Goal: Information Seeking & Learning: Learn about a topic

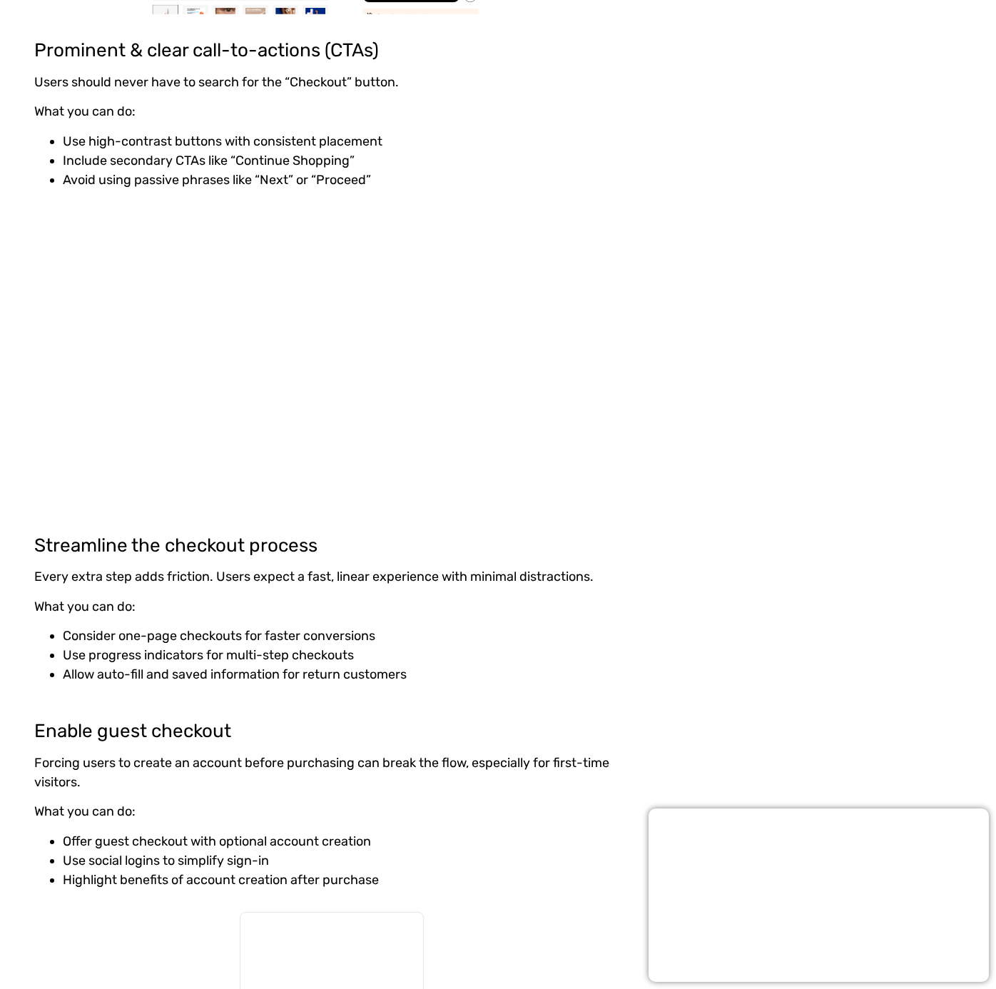
scroll to position [2790, 0]
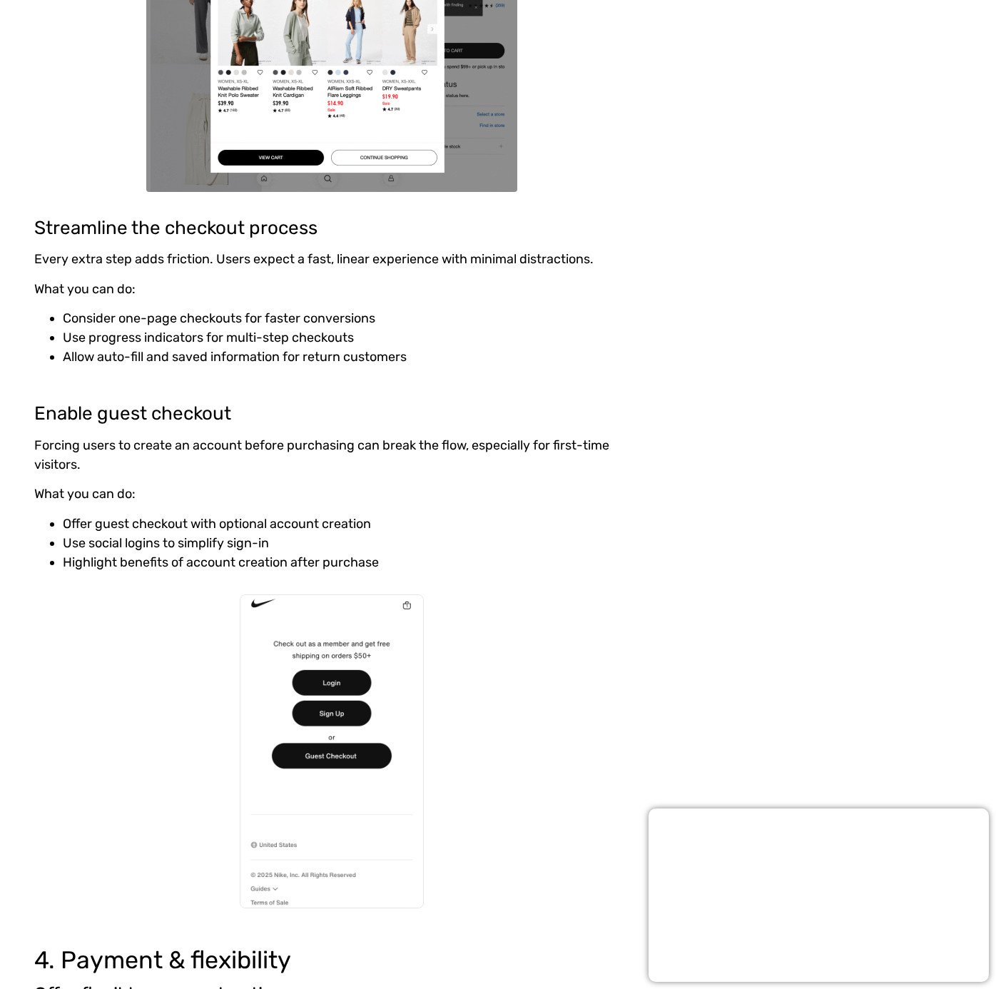
drag, startPoint x: 207, startPoint y: 262, endPoint x: 228, endPoint y: 258, distance: 21.1
click at [207, 262] on p "Every extra step adds friction. Users expect a fast, linear experience with min…" at bounding box center [331, 259] width 595 height 19
drag, startPoint x: 228, startPoint y: 257, endPoint x: 580, endPoint y: 265, distance: 351.3
click at [580, 265] on p "Every extra step adds friction. Users expect a fast, linear experience with min…" at bounding box center [331, 259] width 595 height 19
drag, startPoint x: 69, startPoint y: 313, endPoint x: 425, endPoint y: 320, distance: 356.2
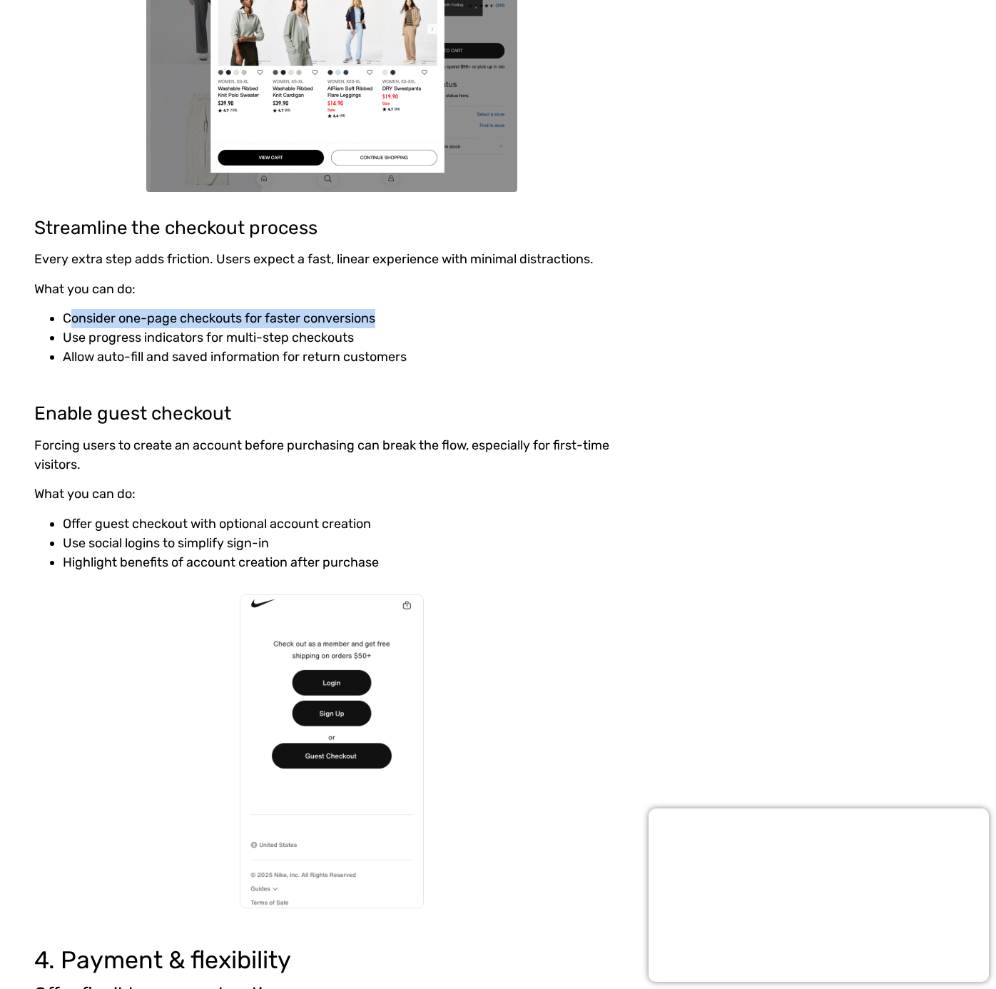
click at [425, 320] on li "Consider one-page checkouts for faster conversions" at bounding box center [346, 318] width 567 height 19
drag, startPoint x: 62, startPoint y: 340, endPoint x: 411, endPoint y: 343, distance: 349.1
click at [411, 343] on ul "Consider one-page checkouts for faster conversions Use progress indicators for …" at bounding box center [331, 338] width 595 height 58
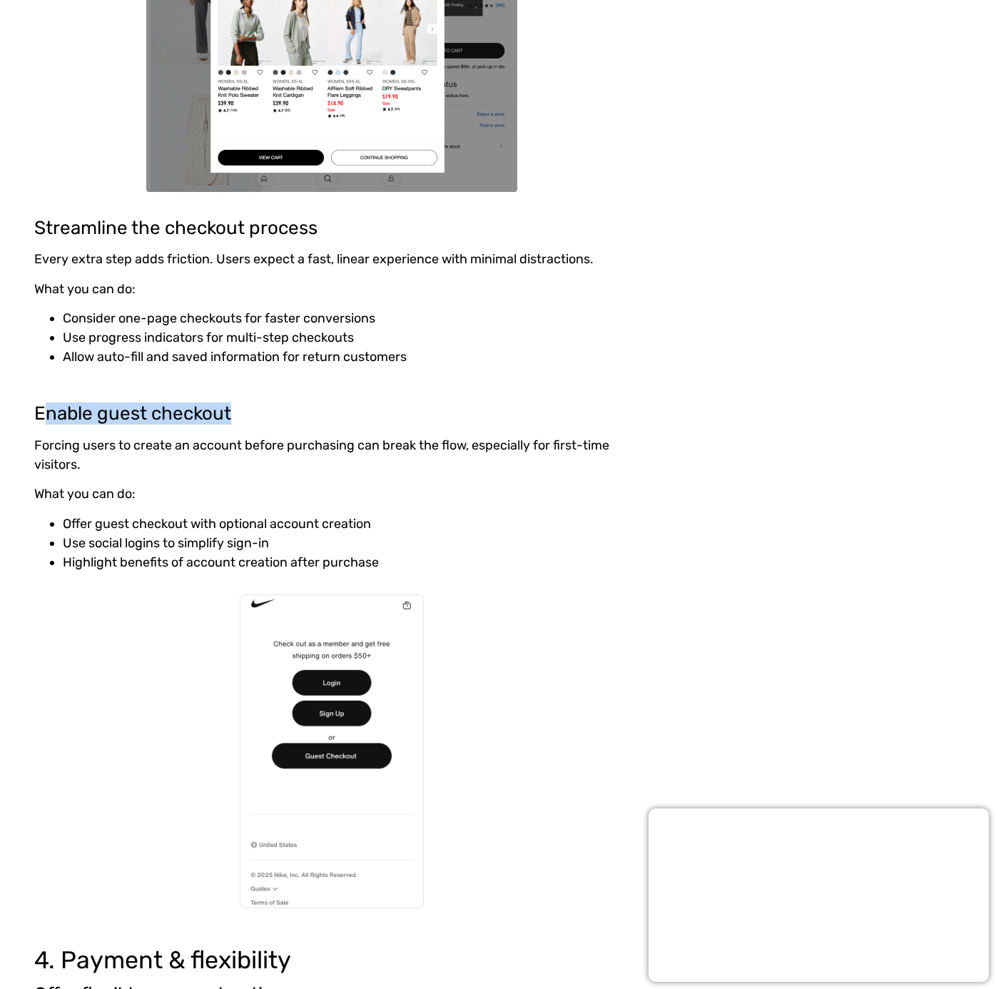
drag, startPoint x: 50, startPoint y: 418, endPoint x: 257, endPoint y: 417, distance: 207.0
click at [257, 417] on h4 "Enable guest checkout" at bounding box center [331, 413] width 595 height 21
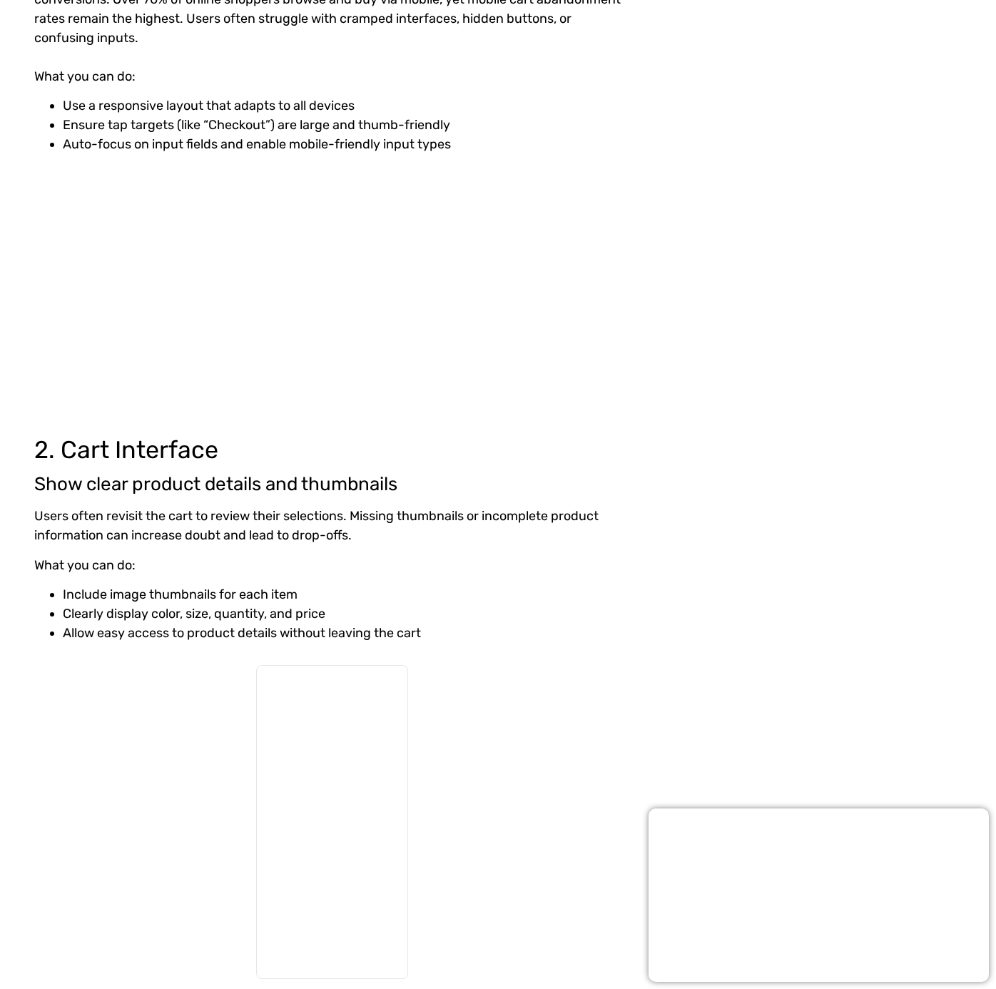
scroll to position [949, 0]
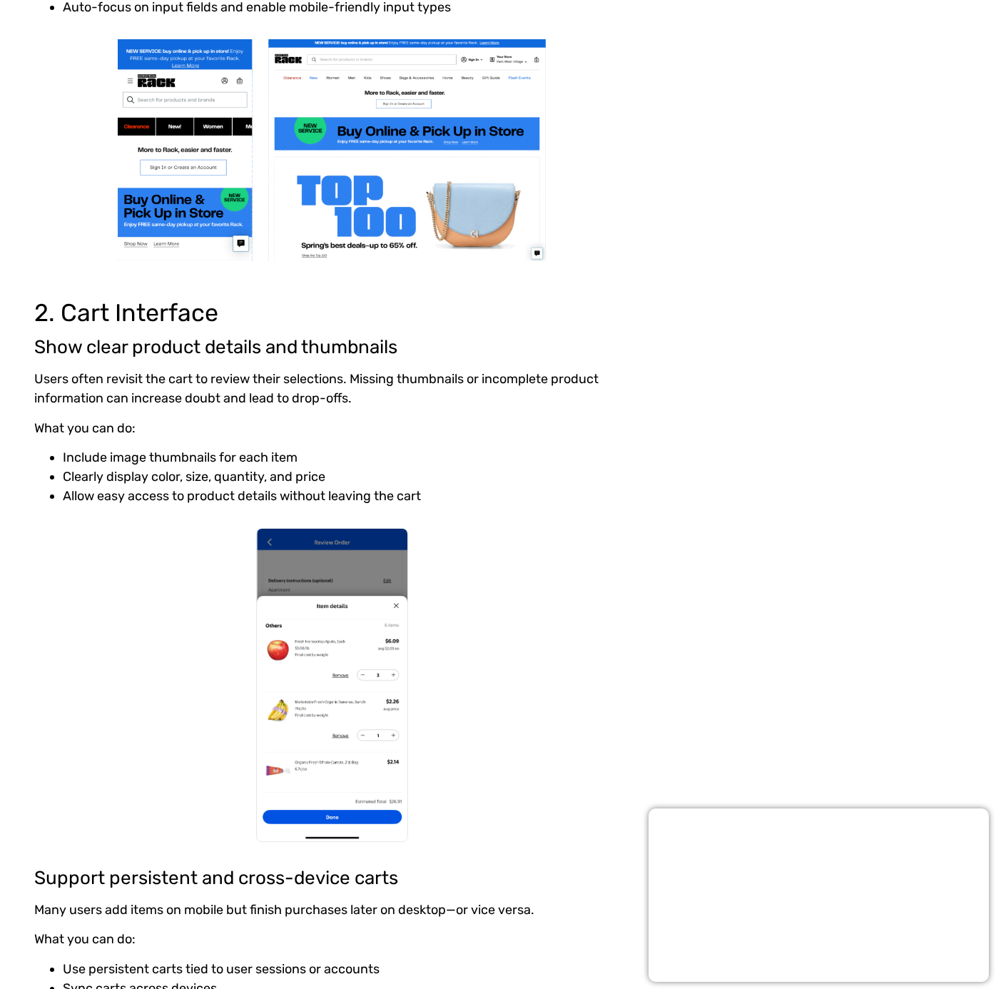
click at [135, 348] on h4 "Show clear product details and thumbnails" at bounding box center [331, 347] width 595 height 21
click at [135, 347] on h4 "Show clear product details and thumbnails" at bounding box center [331, 347] width 595 height 21
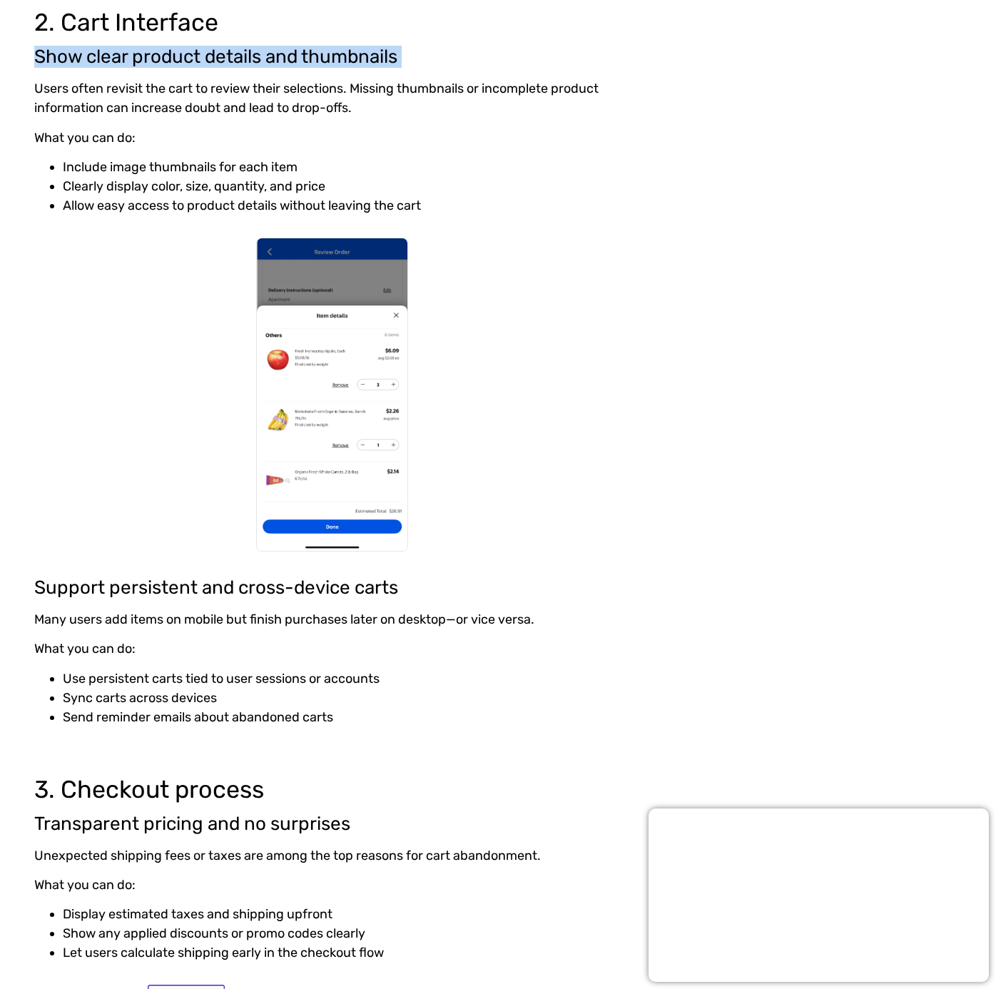
scroll to position [1420, 0]
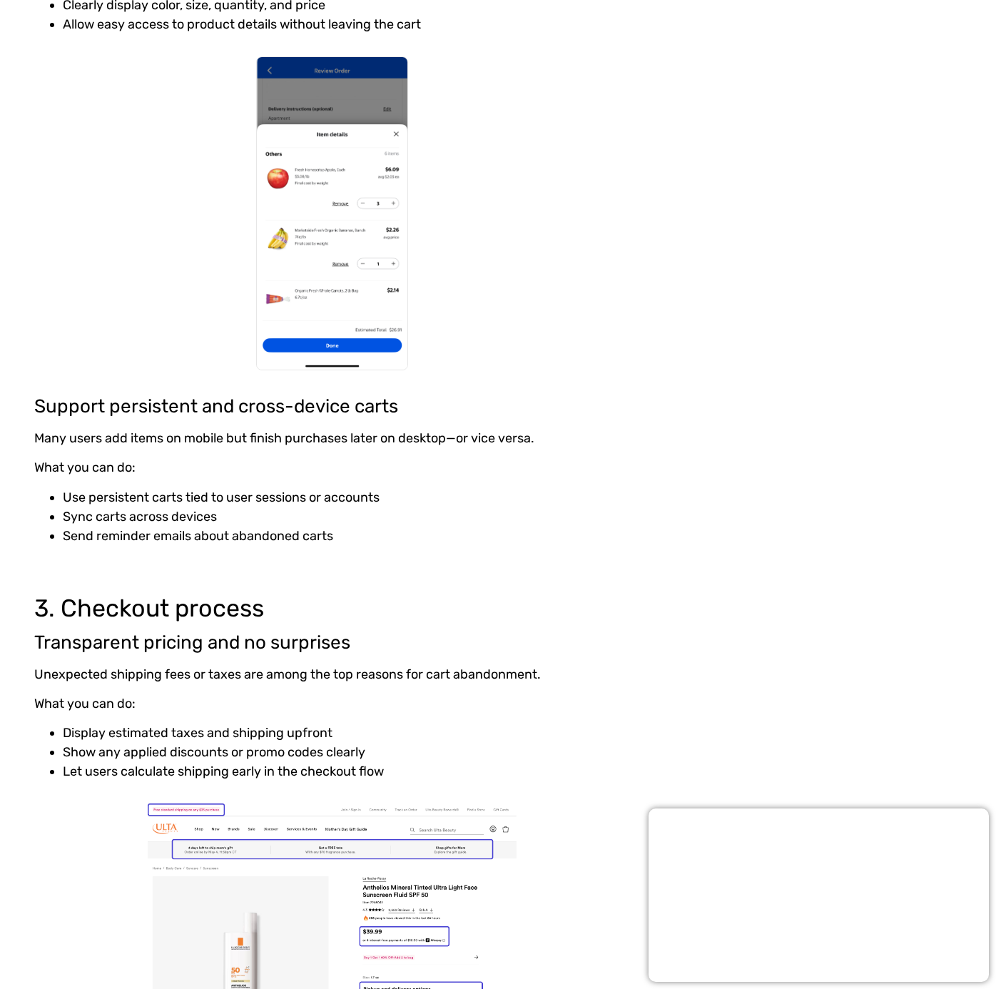
click at [139, 440] on p "Many users add items on mobile but finish purchases later on desktop—or vice ve…" at bounding box center [331, 438] width 595 height 19
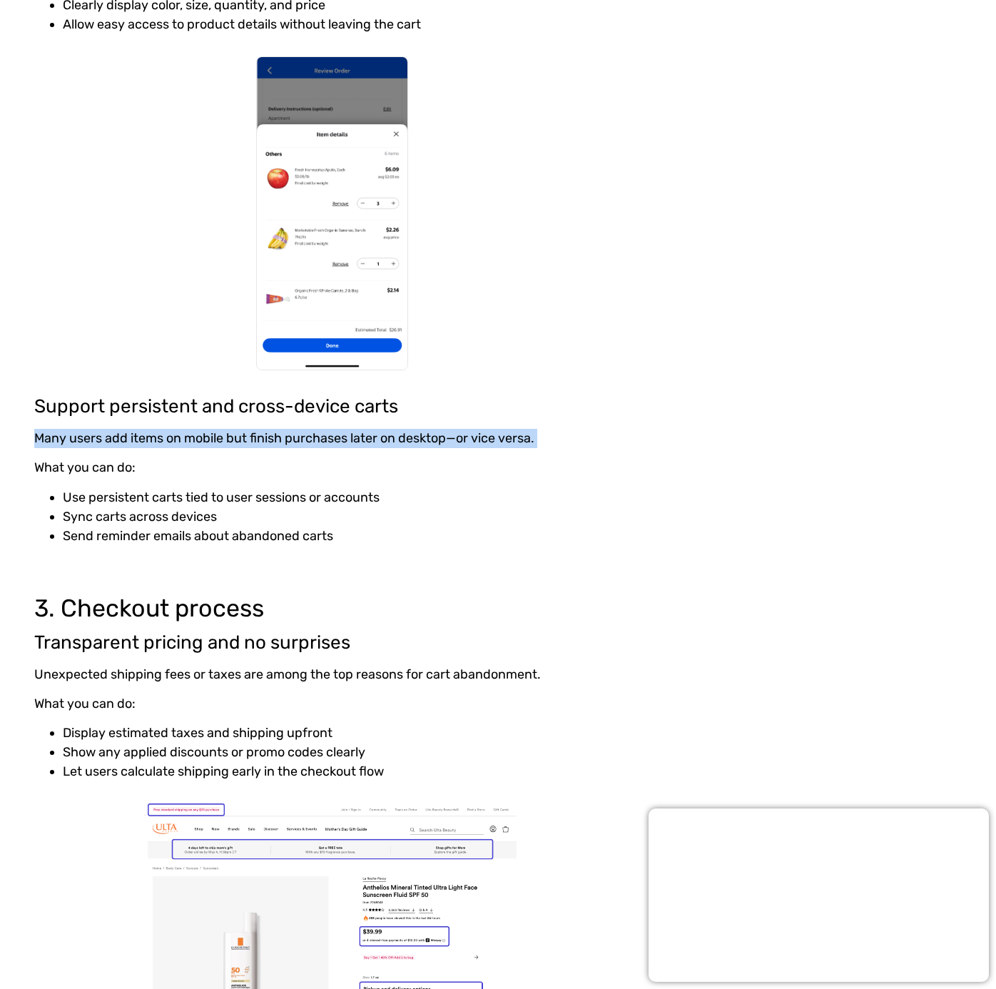
click at [139, 440] on p "Many users add items on mobile but finish purchases later on desktop—or vice ve…" at bounding box center [331, 438] width 595 height 19
